Goal: Information Seeking & Learning: Learn about a topic

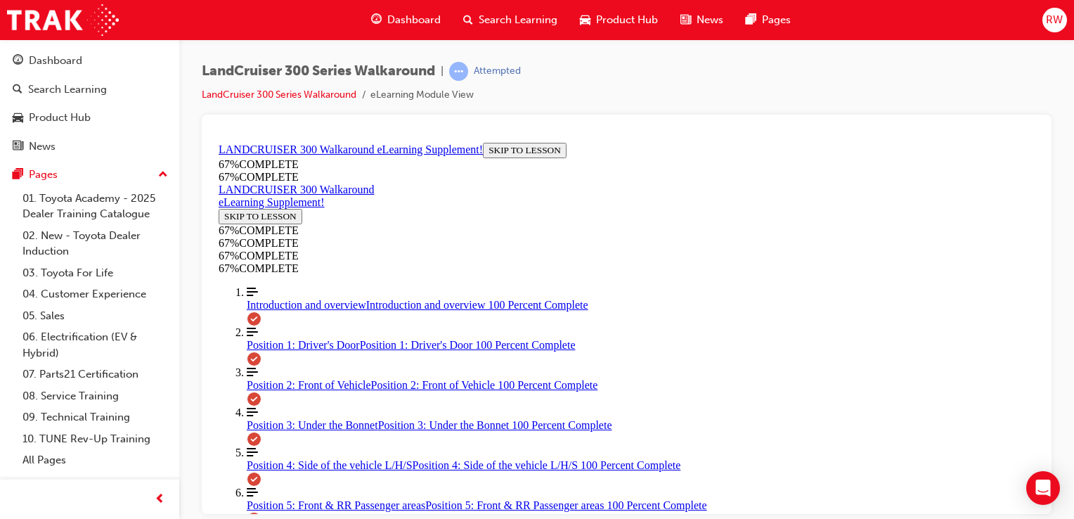
scroll to position [70, 0]
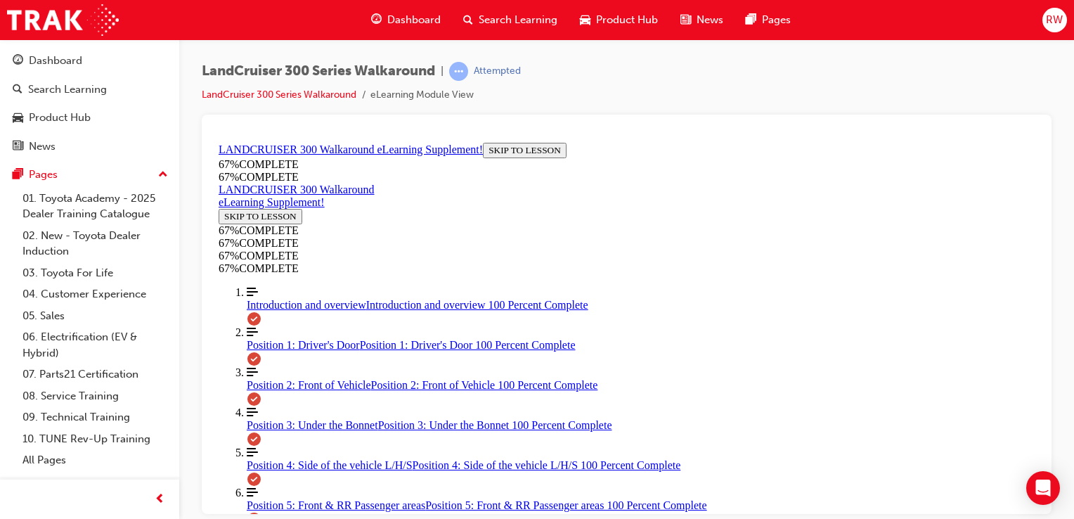
scroll to position [529, 0]
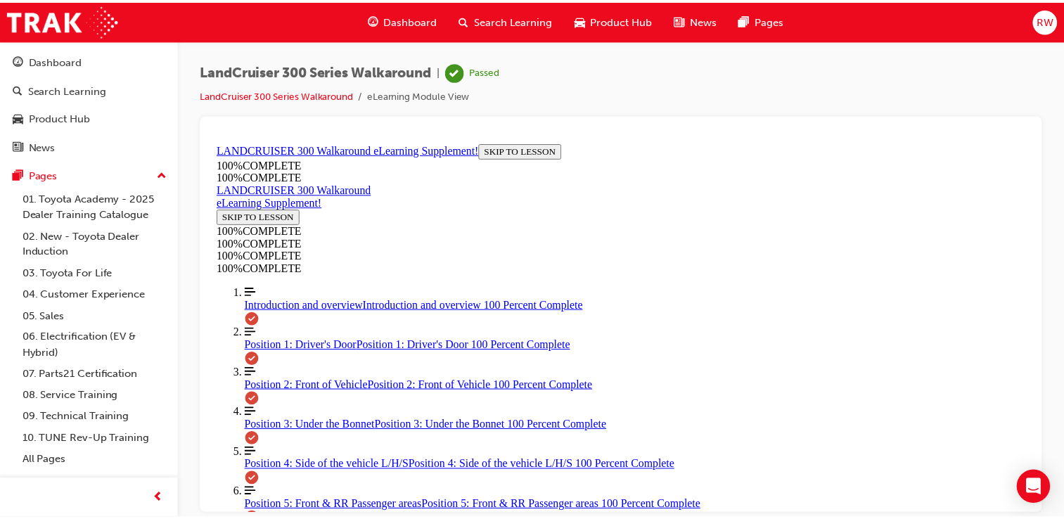
scroll to position [191, 0]
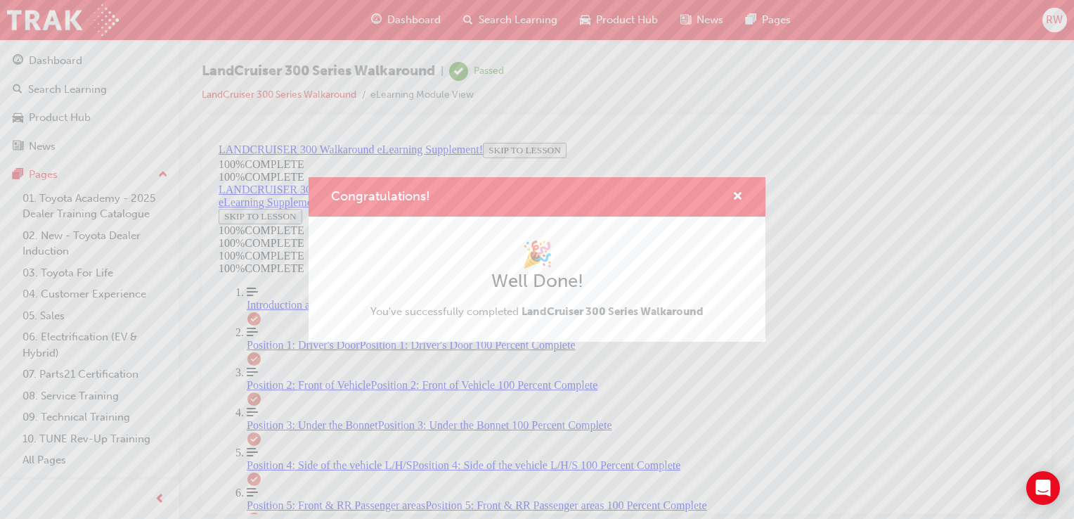
click at [425, 354] on div "Congratulations! 🎉 Well Done! You've successfully completed LandCruiser 300 Ser…" at bounding box center [537, 259] width 1074 height 519
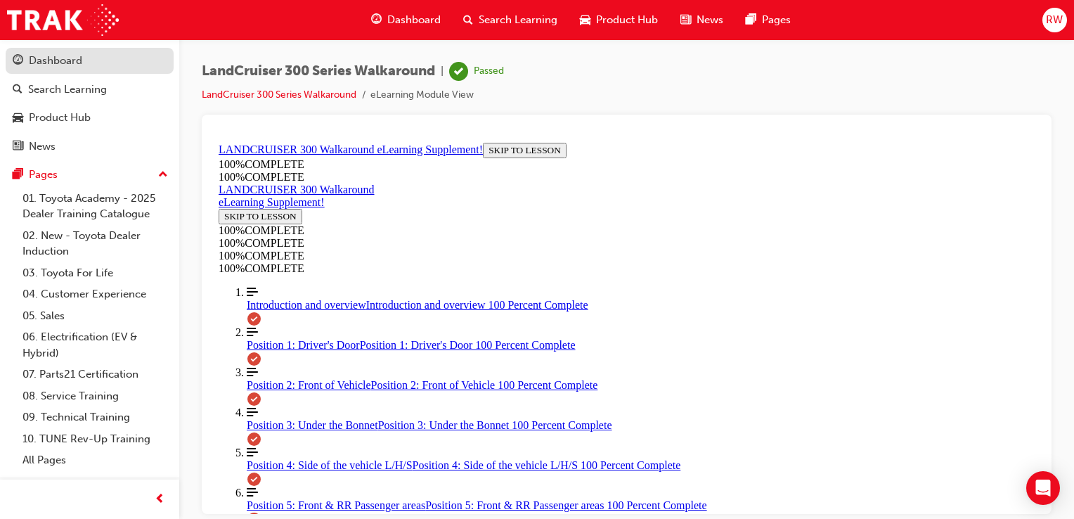
click at [39, 64] on div "Dashboard" at bounding box center [55, 61] width 53 height 16
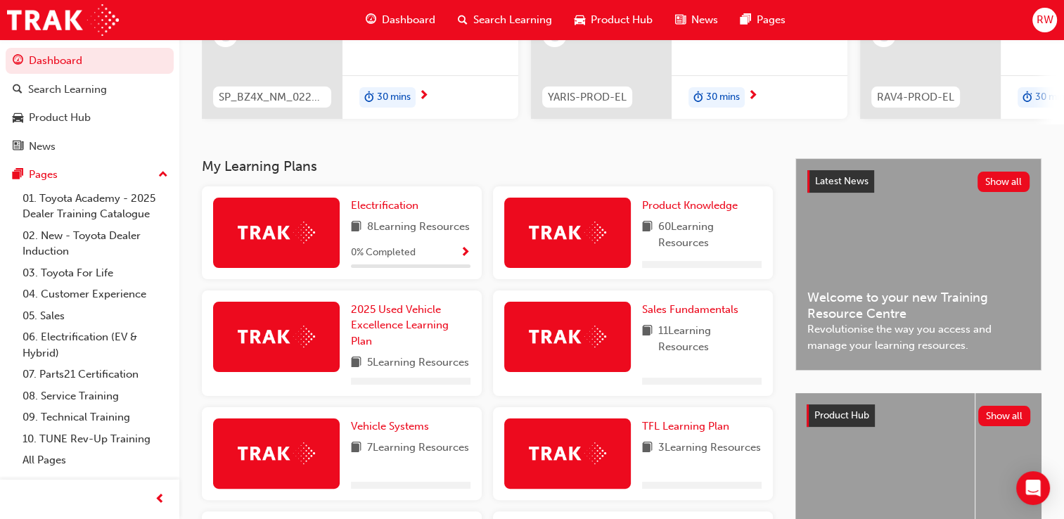
scroll to position [211, 0]
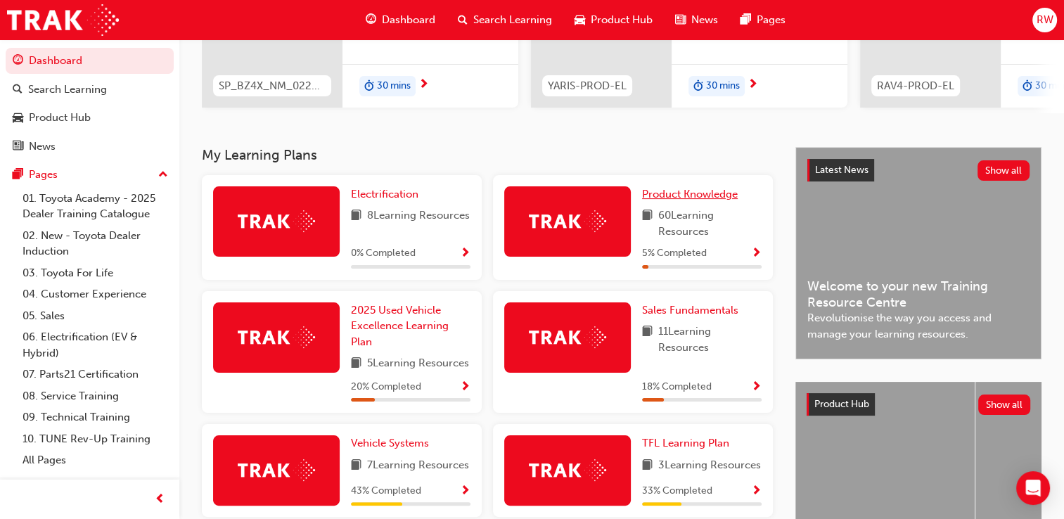
click at [675, 197] on span "Product Knowledge" at bounding box center [690, 194] width 96 height 13
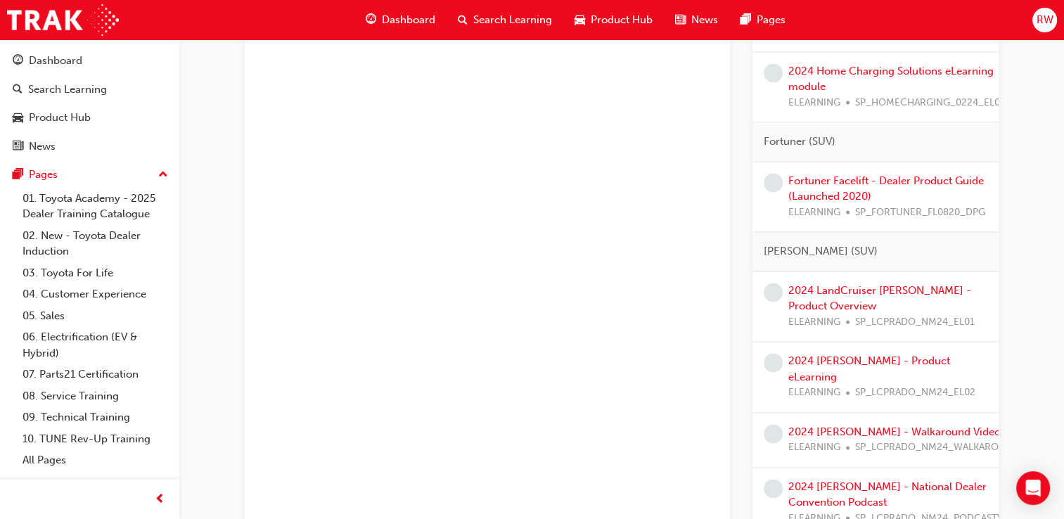
scroll to position [2109, 0]
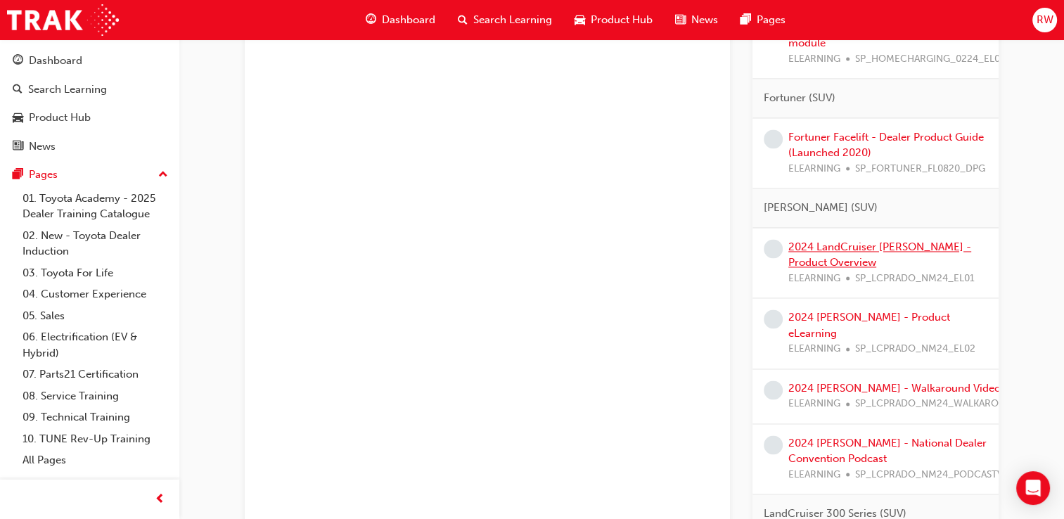
click at [823, 252] on link "2024 LandCruiser [PERSON_NAME] - Product Overview" at bounding box center [879, 254] width 183 height 29
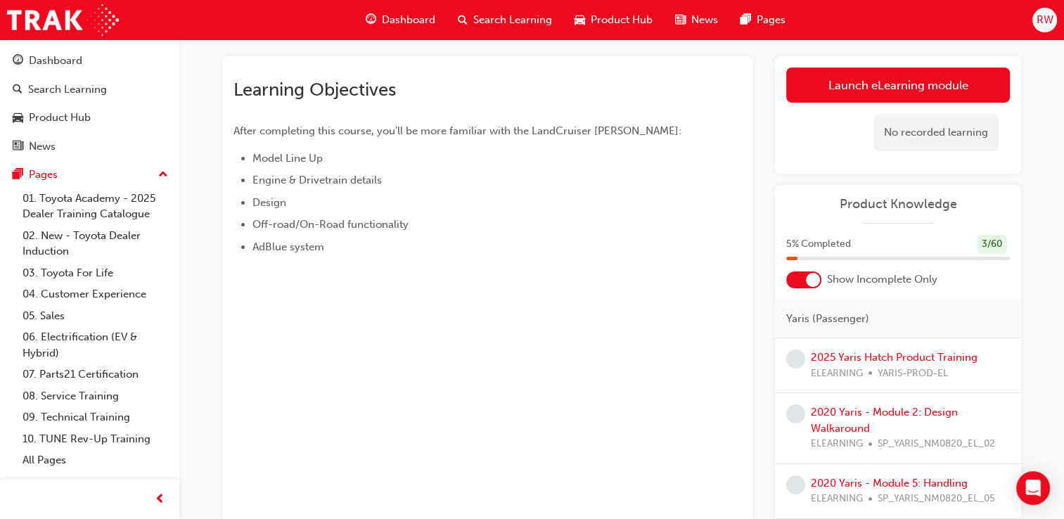
scroll to position [32, 0]
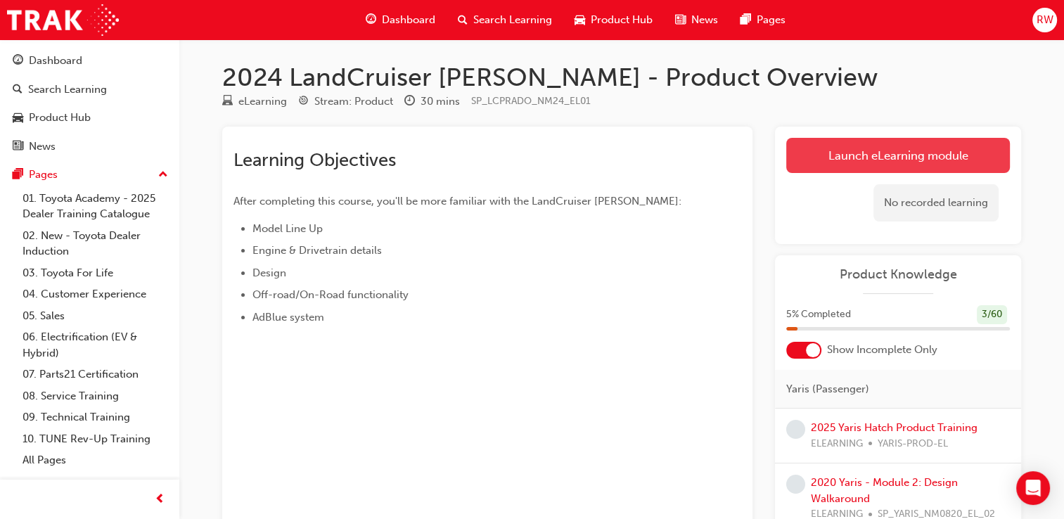
click at [875, 158] on link "Launch eLearning module" at bounding box center [898, 155] width 224 height 35
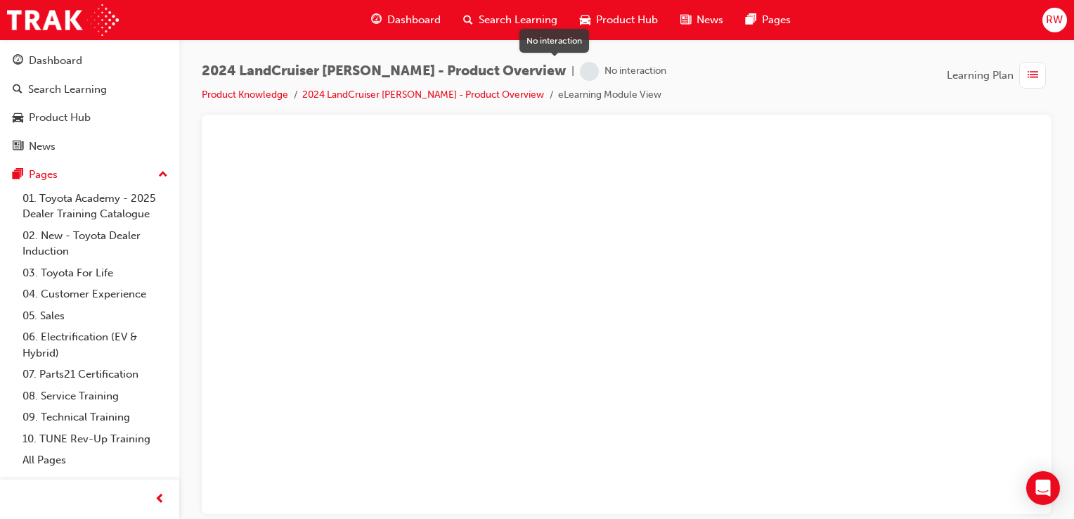
click at [580, 72] on span "learningRecordVerb_NONE-icon" at bounding box center [589, 71] width 19 height 19
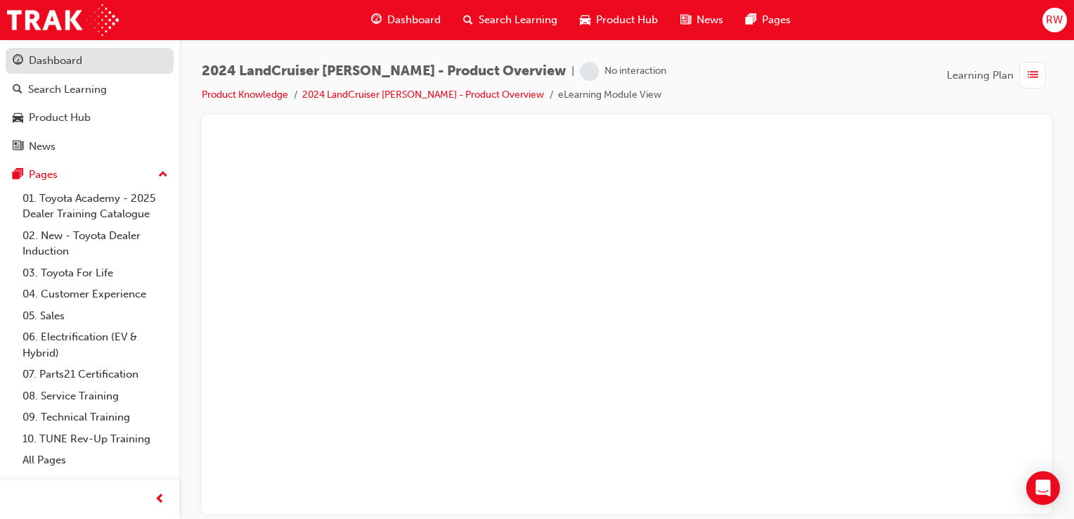
click at [75, 69] on div "Dashboard" at bounding box center [90, 61] width 154 height 18
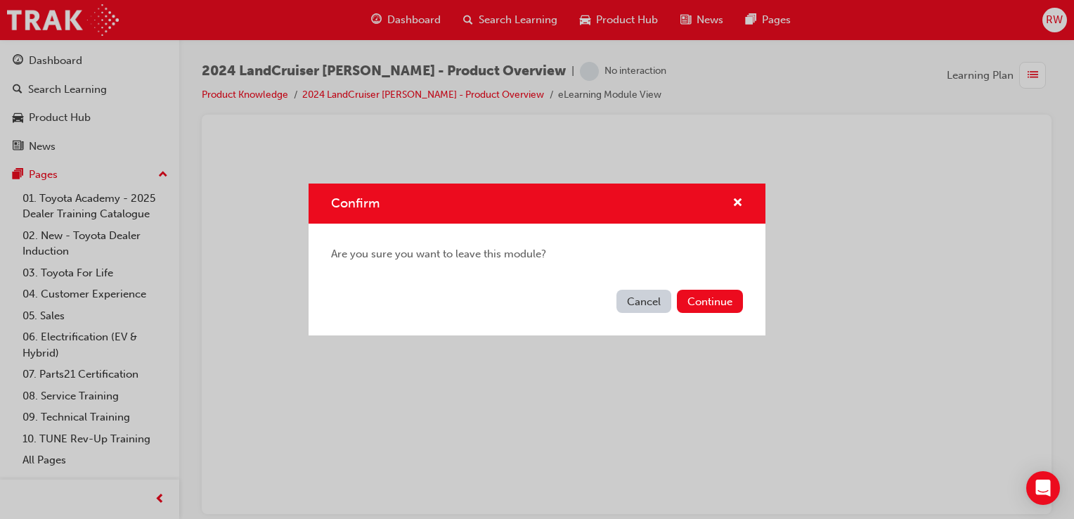
drag, startPoint x: 910, startPoint y: 225, endPoint x: 903, endPoint y: 226, distance: 7.1
click at [903, 226] on div "Confirm Are you sure you want to leave this module? Cancel Continue" at bounding box center [537, 259] width 1074 height 519
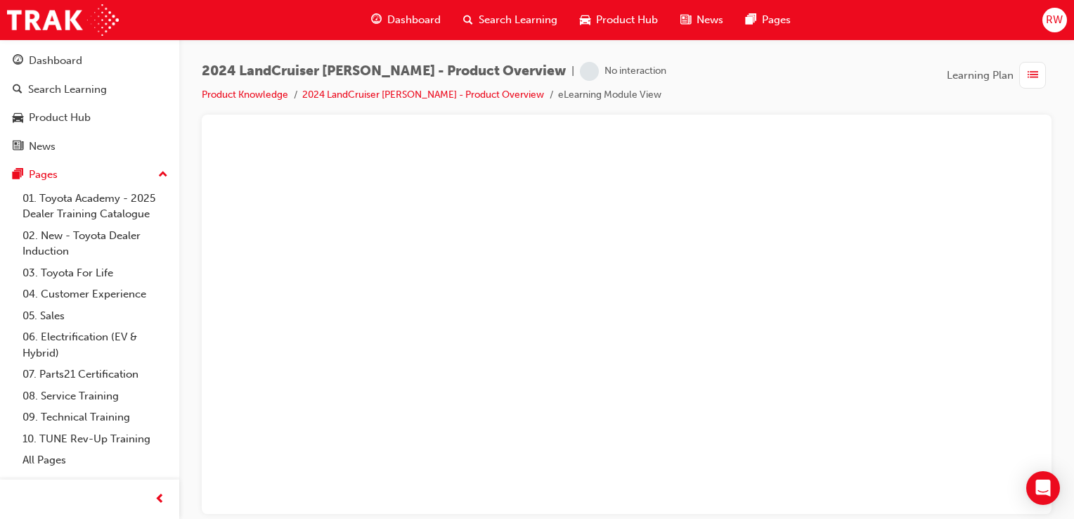
click at [1031, 75] on span "list-icon" at bounding box center [1033, 76] width 11 height 18
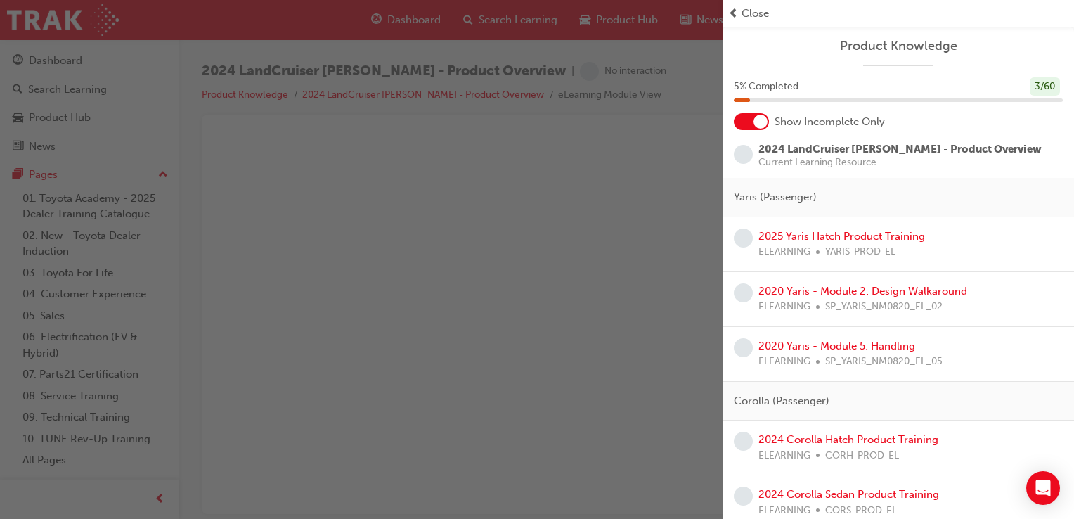
click at [789, 143] on span "2024 LandCruiser [PERSON_NAME] - Product Overview" at bounding box center [900, 149] width 283 height 13
click at [742, 153] on span "learningRecordVerb_NONE-icon" at bounding box center [743, 154] width 19 height 19
click at [823, 170] on div "2024 LandCruiser Prado - Product Overview Current Learning Resource" at bounding box center [899, 159] width 352 height 37
click at [836, 149] on span "2024 LandCruiser [PERSON_NAME] - Product Overview" at bounding box center [900, 149] width 283 height 13
click at [836, 148] on span "2024 LandCruiser [PERSON_NAME] - Product Overview" at bounding box center [900, 149] width 283 height 13
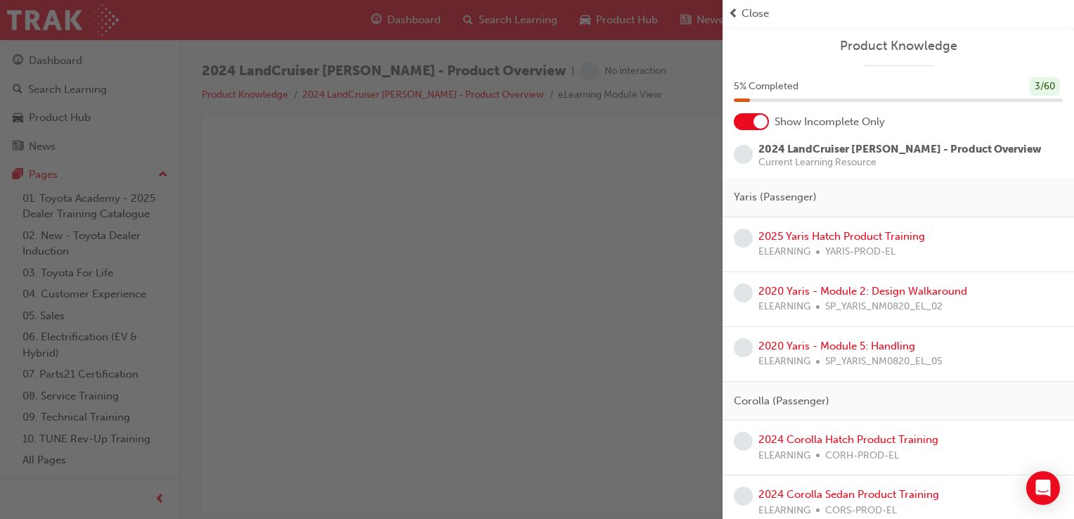
click at [768, 10] on span "Close" at bounding box center [755, 14] width 27 height 16
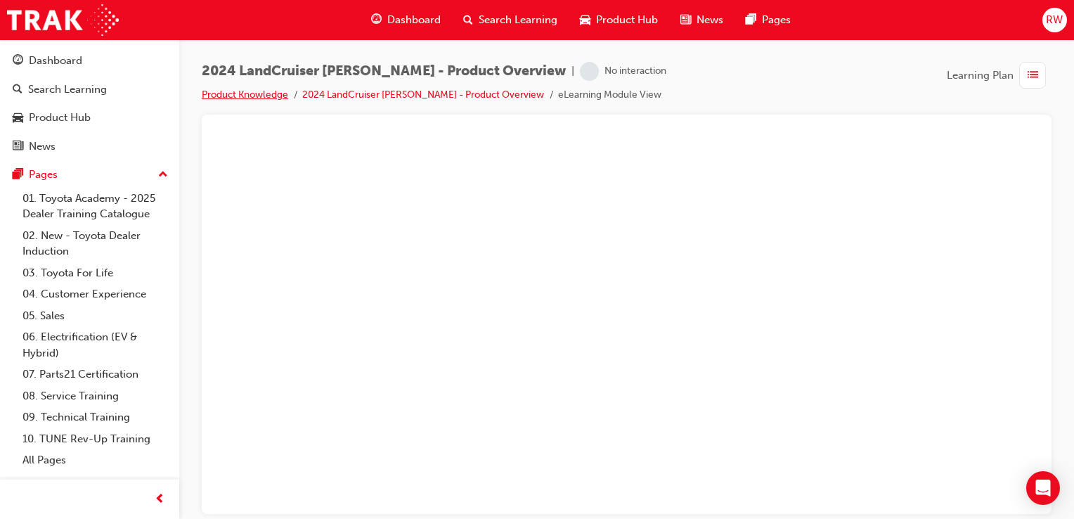
click at [254, 94] on link "Product Knowledge" at bounding box center [245, 95] width 86 height 12
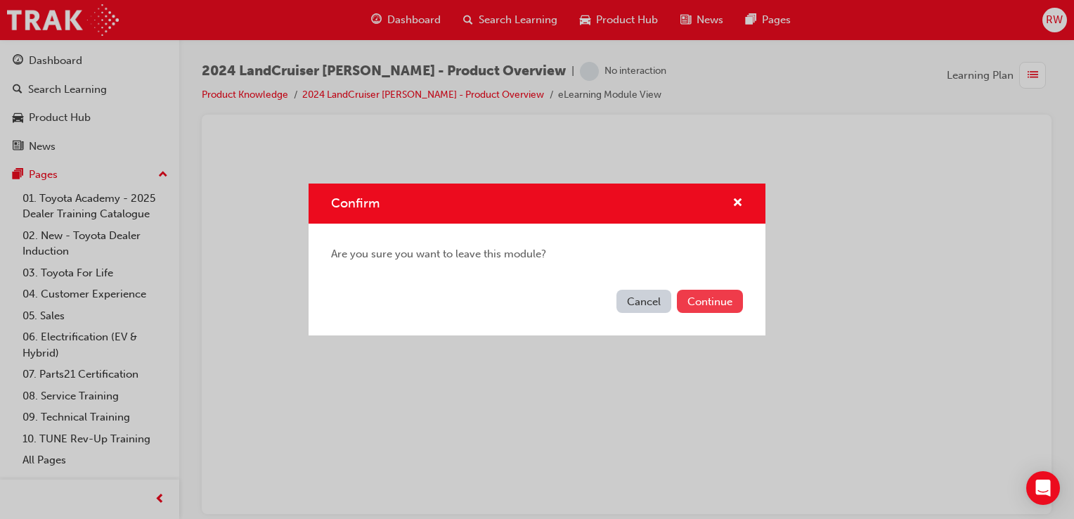
click at [721, 299] on button "Continue" at bounding box center [710, 301] width 66 height 23
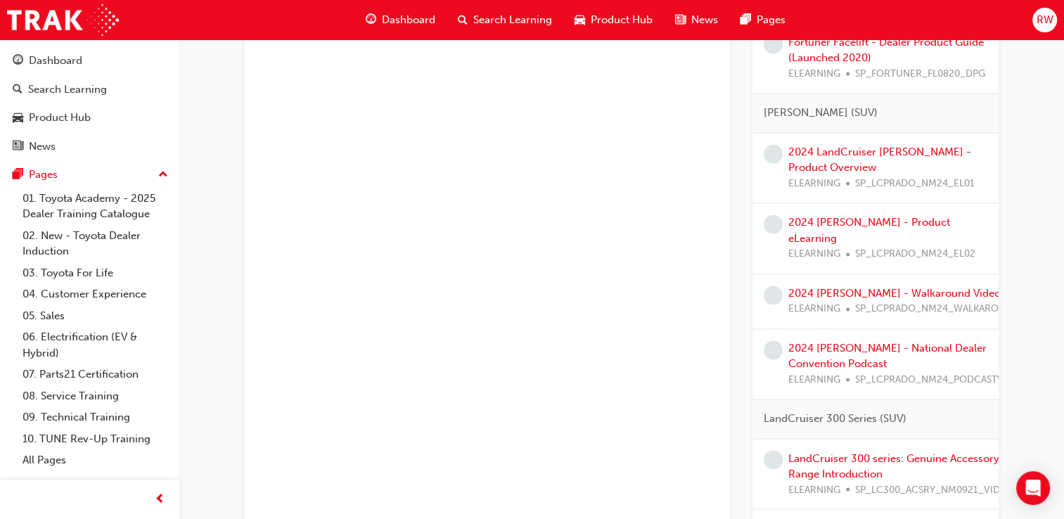
scroll to position [2250, 0]
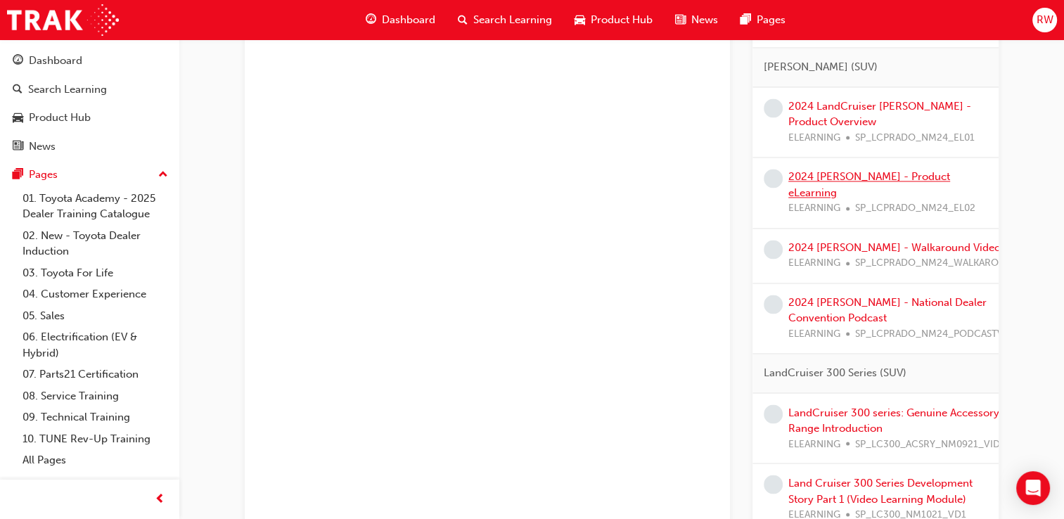
click at [821, 190] on link "2024 [PERSON_NAME] - Product eLearning" at bounding box center [869, 184] width 162 height 29
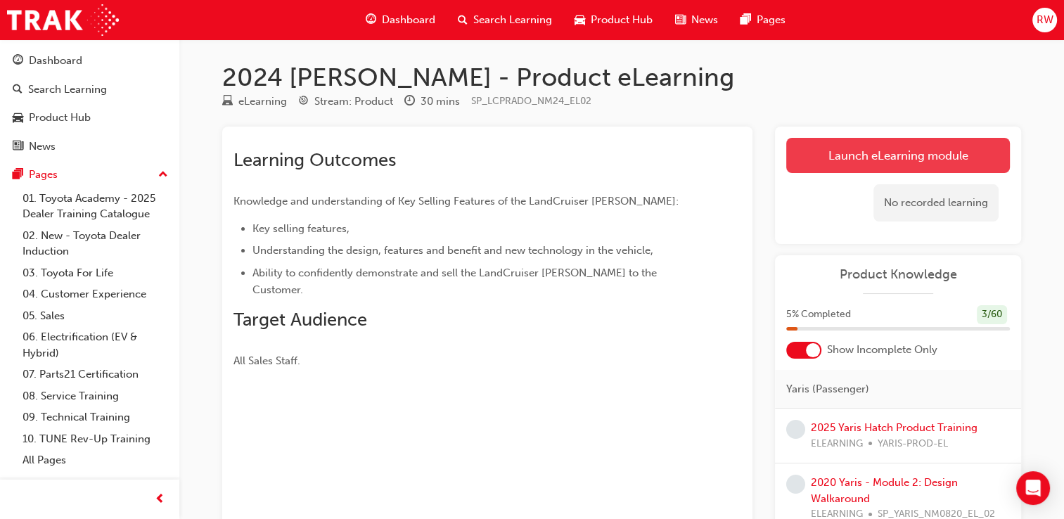
click at [862, 160] on link "Launch eLearning module" at bounding box center [898, 155] width 224 height 35
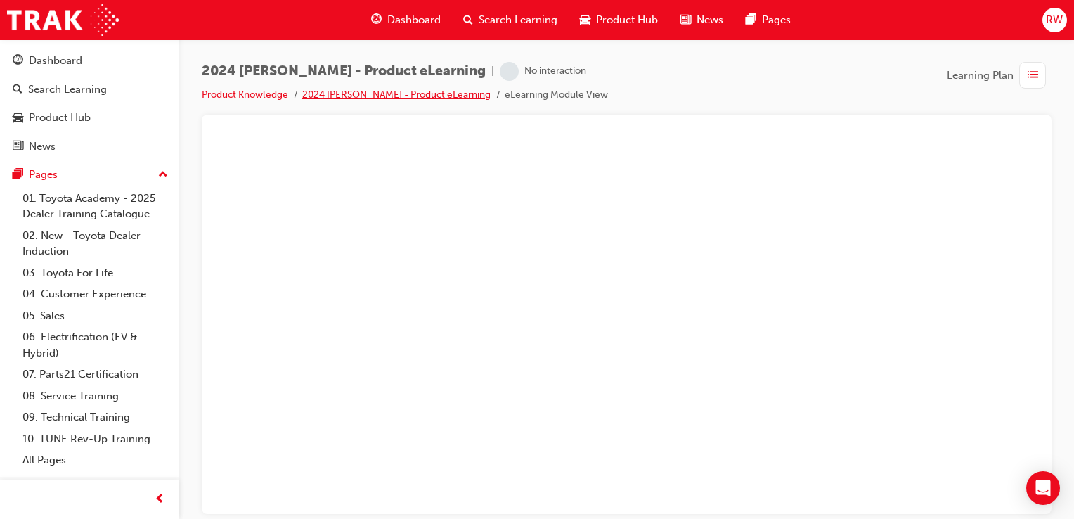
click at [367, 95] on link "2024 [PERSON_NAME] - Product eLearning" at bounding box center [396, 95] width 188 height 12
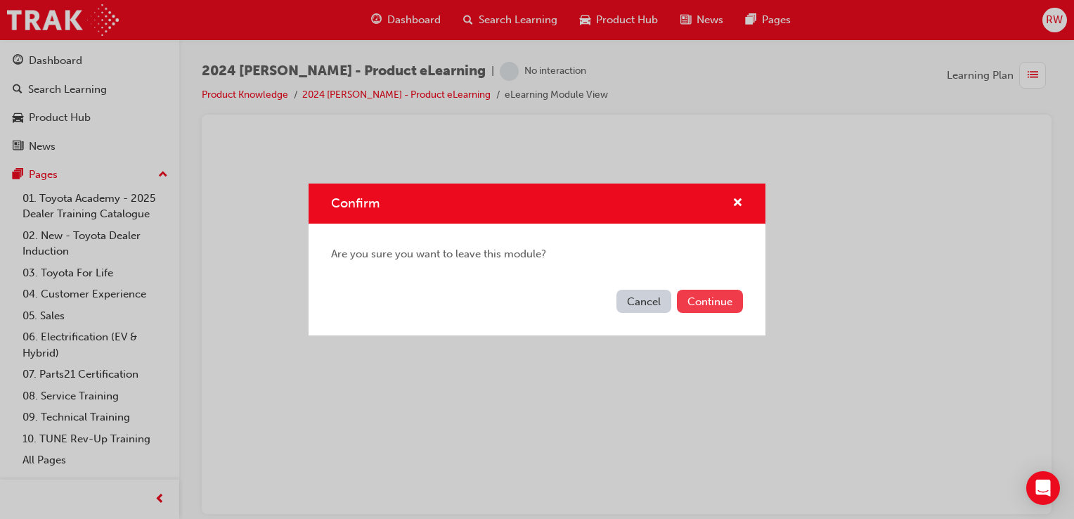
click at [723, 311] on button "Continue" at bounding box center [710, 301] width 66 height 23
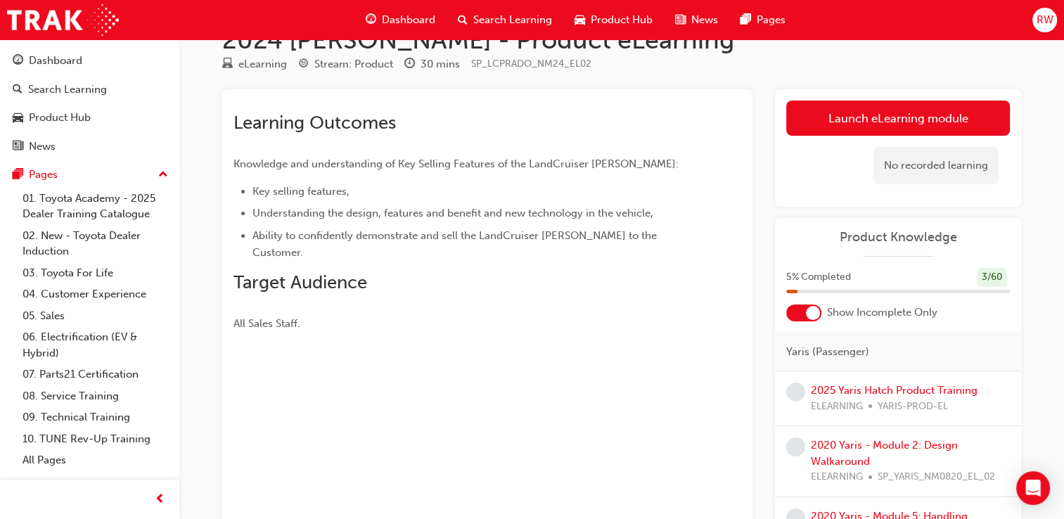
scroll to position [70, 0]
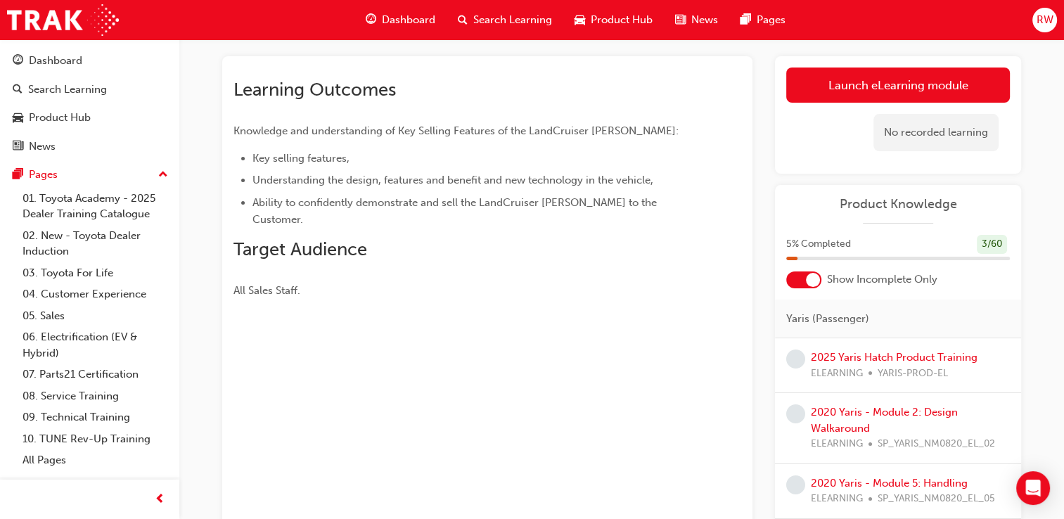
click at [797, 285] on div at bounding box center [803, 279] width 35 height 17
click at [813, 283] on div at bounding box center [803, 279] width 35 height 17
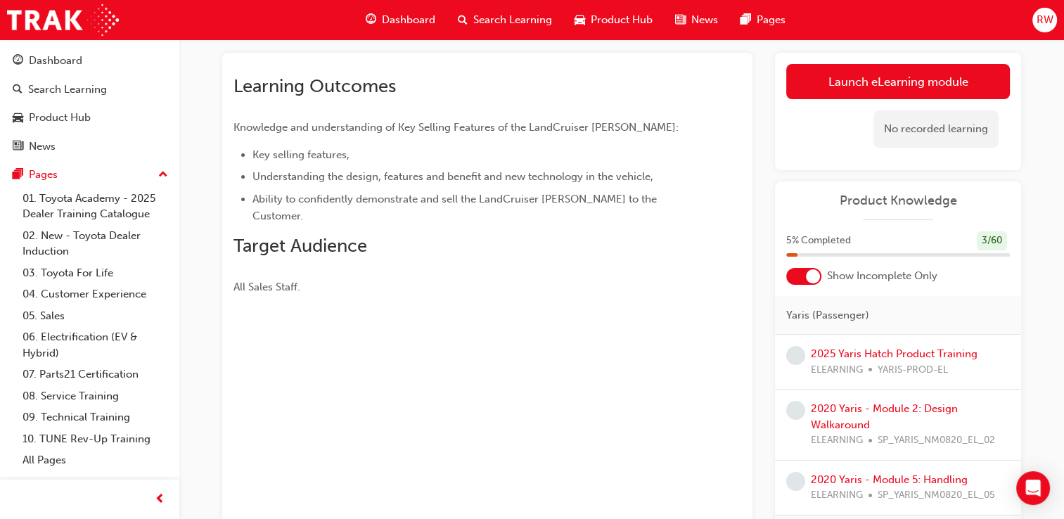
scroll to position [0, 0]
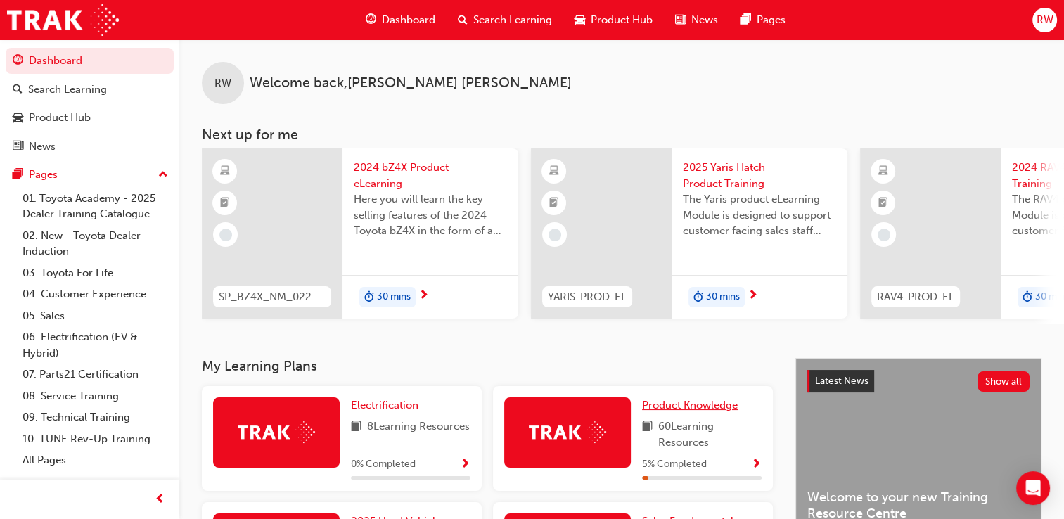
click at [686, 409] on span "Product Knowledge" at bounding box center [690, 405] width 96 height 13
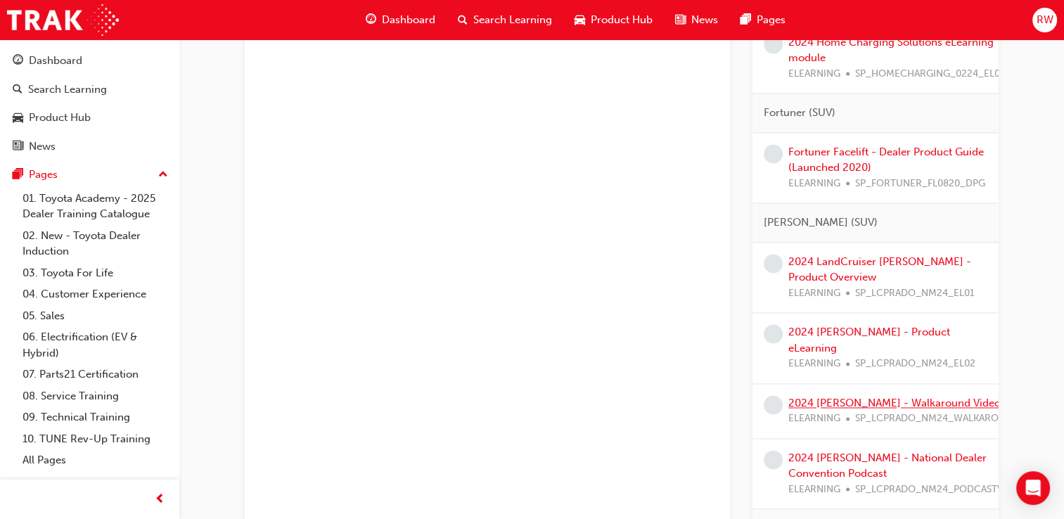
scroll to position [2109, 0]
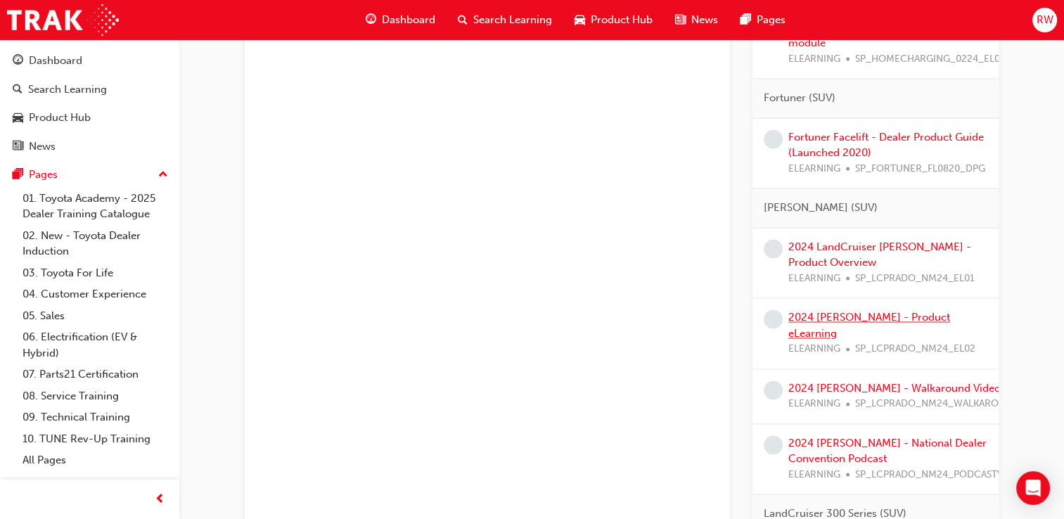
click at [863, 328] on link "2024 [PERSON_NAME] - Product eLearning" at bounding box center [869, 325] width 162 height 29
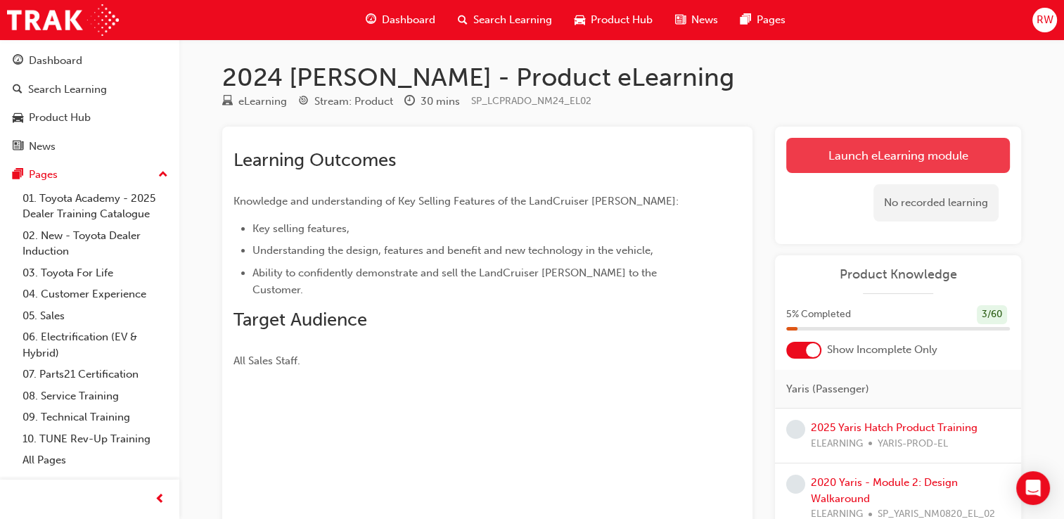
click at [860, 155] on link "Launch eLearning module" at bounding box center [898, 155] width 224 height 35
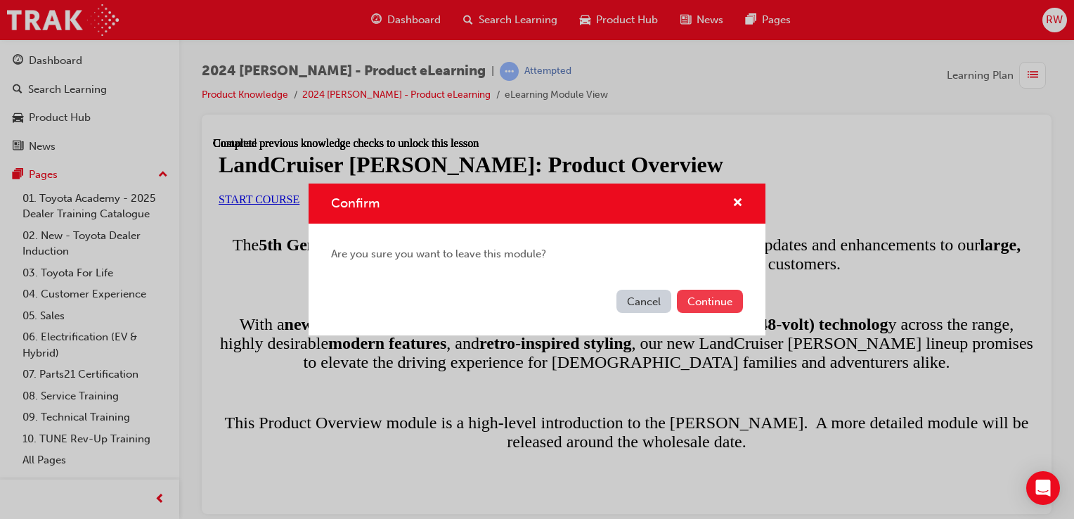
click at [700, 303] on button "Continue" at bounding box center [710, 301] width 66 height 23
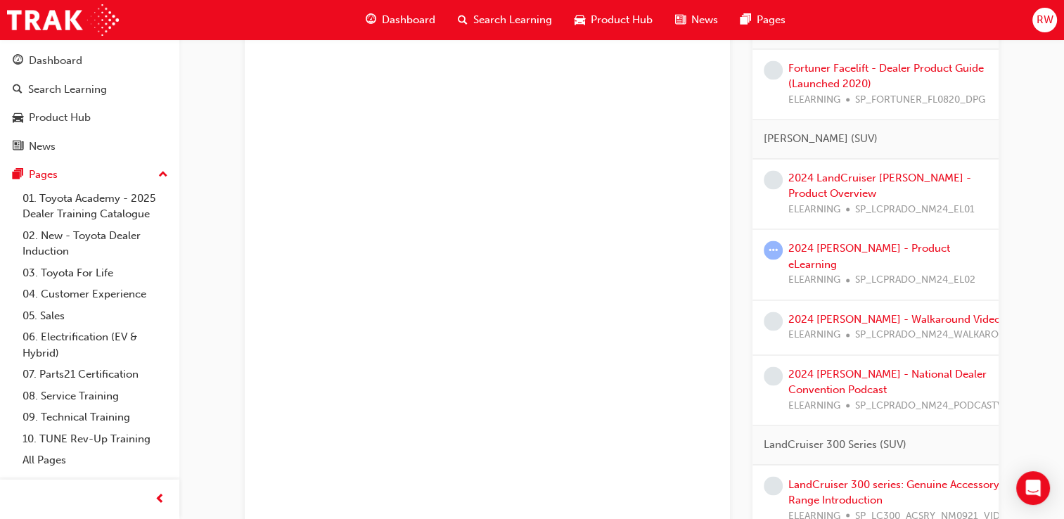
scroll to position [2179, 0]
click at [844, 181] on link "2024 LandCruiser [PERSON_NAME] - Product Overview" at bounding box center [879, 184] width 183 height 29
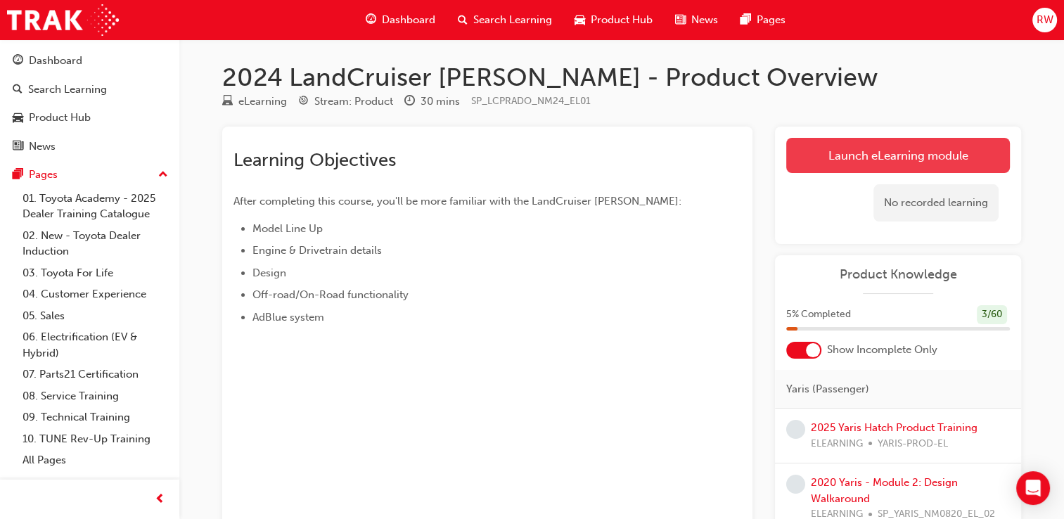
click at [894, 148] on link "Launch eLearning module" at bounding box center [898, 155] width 224 height 35
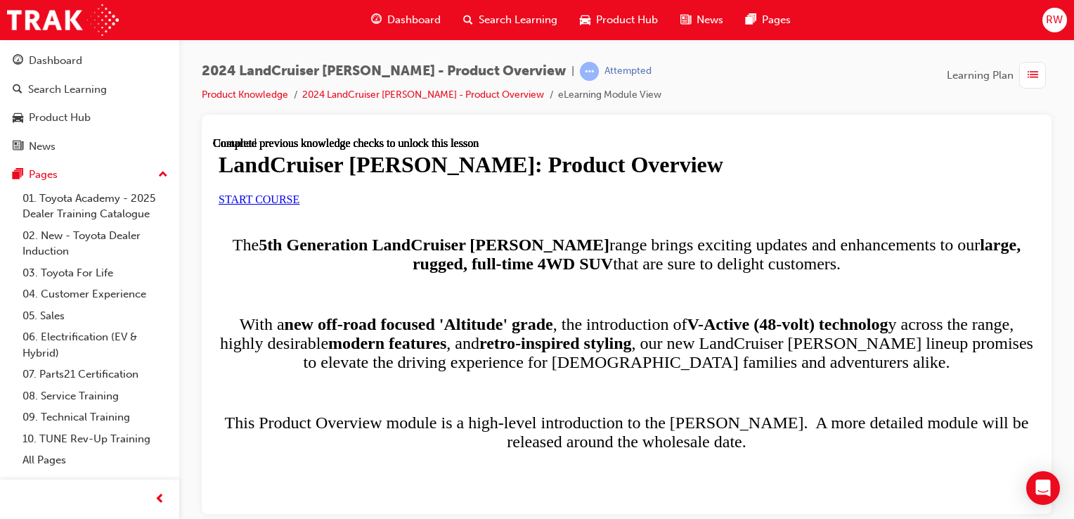
click at [299, 205] on span "START COURSE" at bounding box center [259, 199] width 81 height 12
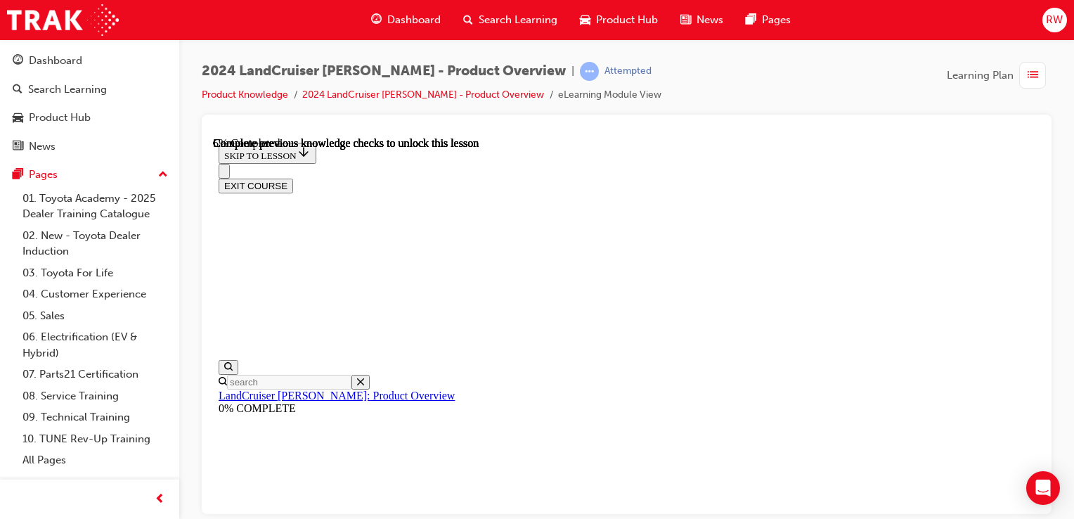
scroll to position [283, 0]
